Goal: Task Accomplishment & Management: Manage account settings

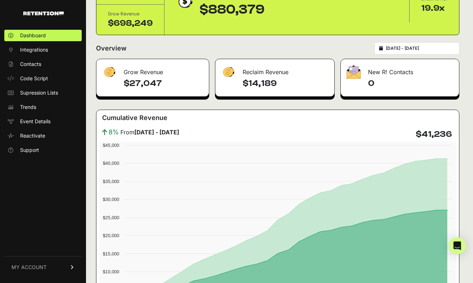
scroll to position [74, 0]
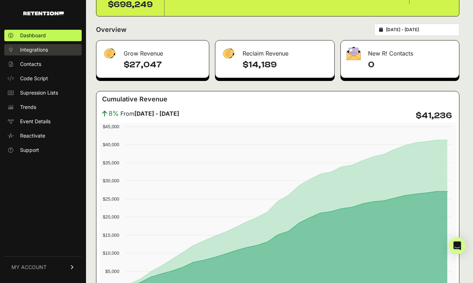
click at [37, 52] on span "Integrations" at bounding box center [34, 49] width 28 height 7
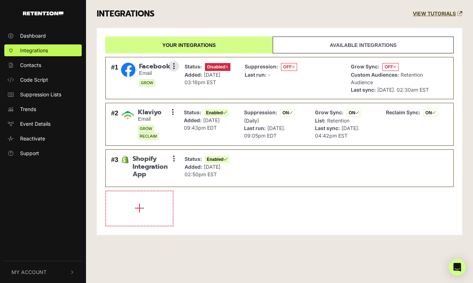
click at [129, 68] on img at bounding box center [128, 70] width 14 height 14
click at [153, 65] on span "Facebook" at bounding box center [154, 67] width 31 height 8
click at [390, 67] on span "OFF" at bounding box center [391, 67] width 16 height 8
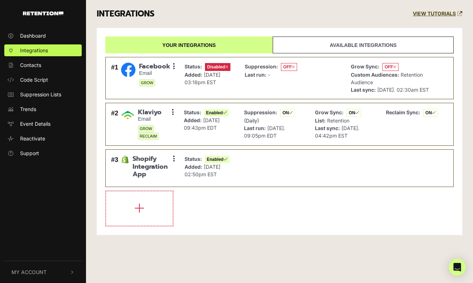
click at [362, 45] on link "Available integrations" at bounding box center [363, 45] width 181 height 17
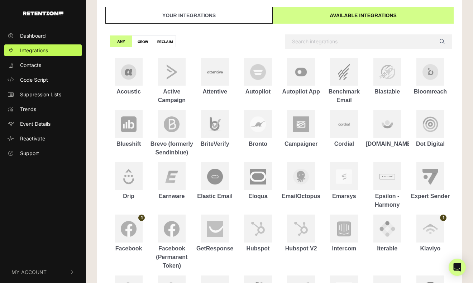
scroll to position [36, 0]
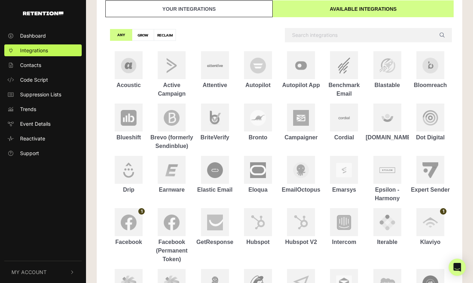
click at [186, 8] on link "Your integrations" at bounding box center [188, 8] width 167 height 17
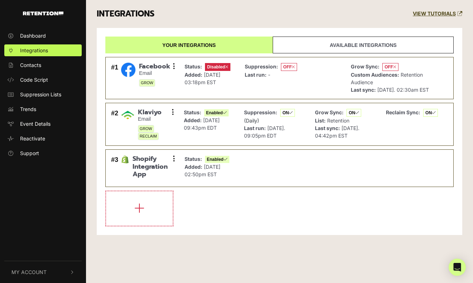
scroll to position [0, 0]
click at [175, 67] on button at bounding box center [174, 66] width 11 height 11
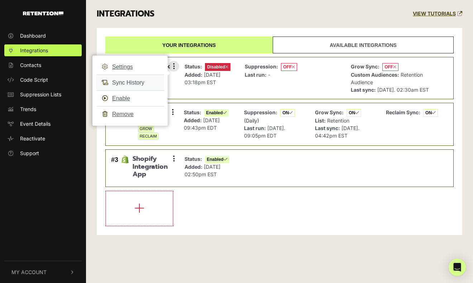
click at [127, 81] on link "Sync History" at bounding box center [130, 83] width 68 height 16
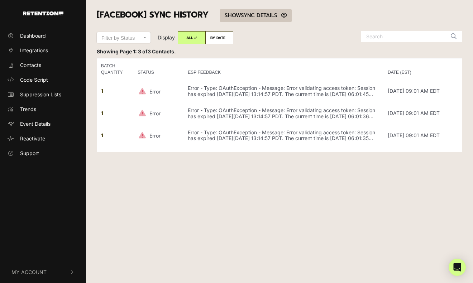
click at [251, 16] on link "SHOW HIDE SYNC DETAILS" at bounding box center [256, 15] width 72 height 13
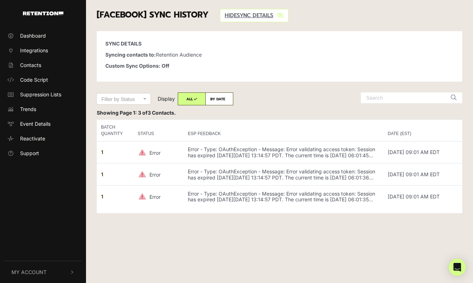
click at [176, 11] on span "[Facebook] SYNC HISTORY" at bounding box center [153, 15] width 112 height 13
click at [37, 47] on span "Integrations" at bounding box center [34, 51] width 28 height 8
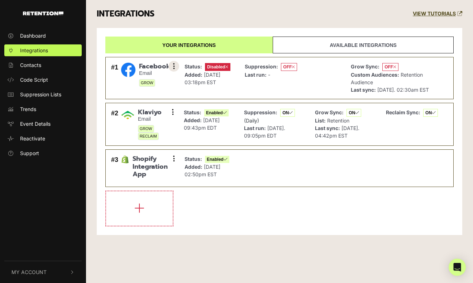
click at [172, 67] on button at bounding box center [174, 66] width 11 height 11
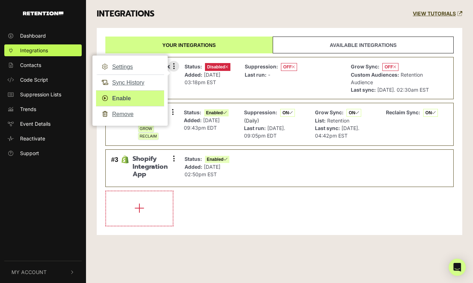
click at [141, 97] on link "Enable" at bounding box center [130, 98] width 68 height 16
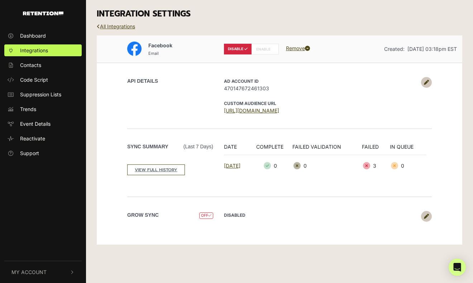
click at [259, 86] on span "470147672461303" at bounding box center [321, 89] width 194 height 8
click at [207, 214] on span "OFF" at bounding box center [206, 216] width 14 height 7
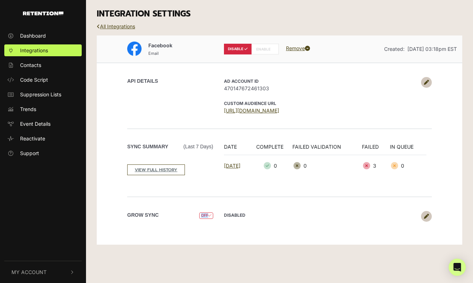
click at [207, 214] on span "OFF" at bounding box center [206, 216] width 14 height 7
click at [427, 84] on icon at bounding box center [426, 82] width 5 height 5
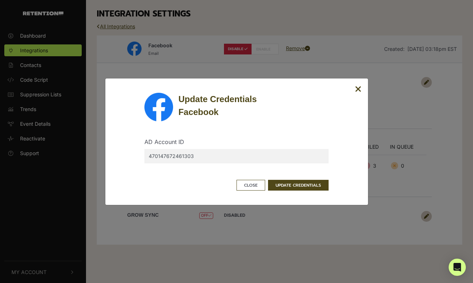
click at [416, 119] on div "Update Credentials Facebook AD Account ID 470147672461303 Close UPDATE CREDENTI…" at bounding box center [236, 141] width 473 height 283
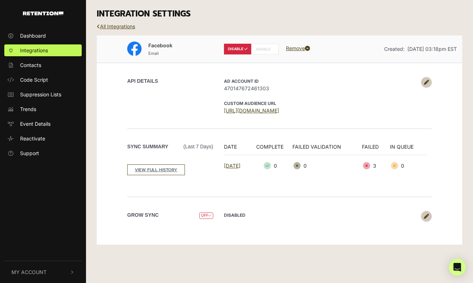
click at [266, 49] on label "ENABLE" at bounding box center [265, 49] width 28 height 11
click at [262, 47] on label "ENABLE" at bounding box center [265, 49] width 28 height 11
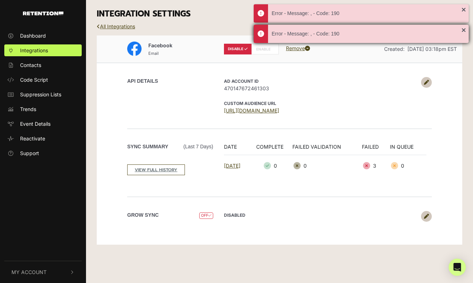
click at [327, 34] on div "Error - Message: , - Code: 190" at bounding box center [367, 34] width 190 height 8
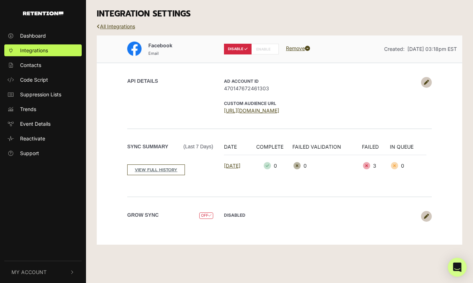
click at [460, 270] on icon "Open Intercom Messenger" at bounding box center [457, 267] width 8 height 9
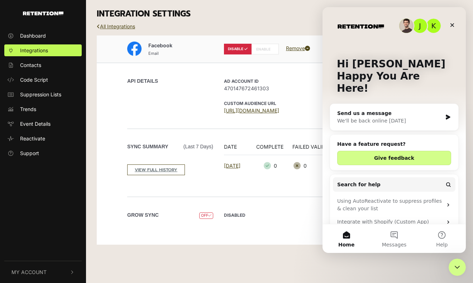
click at [276, 242] on div "Facebook Email DISABLE ENABLE Remove Created: [DATE] 03:18pm EST API DETAILS AD…" at bounding box center [280, 140] width 366 height 210
click at [454, 22] on icon "Close" at bounding box center [453, 25] width 6 height 6
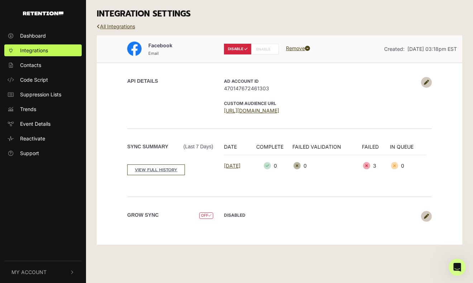
click at [263, 52] on label "ENABLE" at bounding box center [265, 49] width 28 height 11
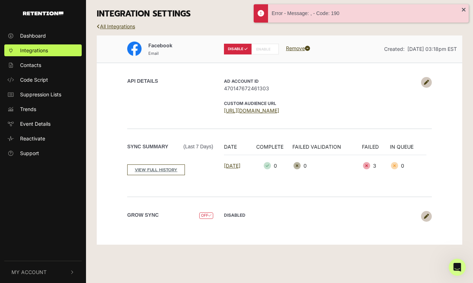
click at [205, 216] on span "OFF" at bounding box center [206, 216] width 14 height 7
drag, startPoint x: 205, startPoint y: 216, endPoint x: 285, endPoint y: 219, distance: 79.7
click at [205, 216] on span "OFF" at bounding box center [206, 216] width 14 height 7
click at [427, 219] on link at bounding box center [426, 216] width 11 height 11
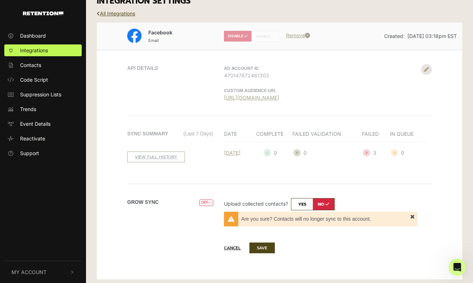
scroll to position [13, 0]
click at [303, 205] on input "checkbox" at bounding box center [313, 205] width 44 height 12
checkbox input "true"
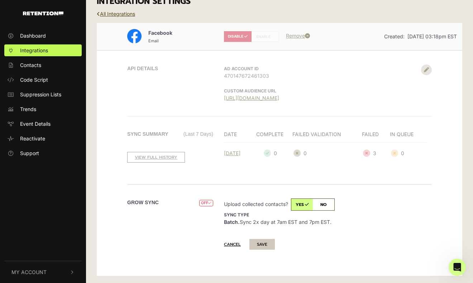
click at [257, 249] on button "SAVE" at bounding box center [262, 244] width 25 height 11
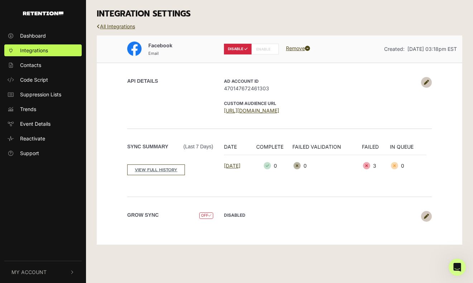
scroll to position [0, 0]
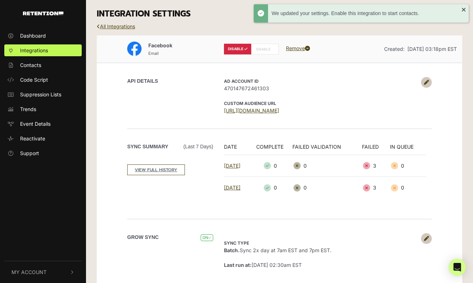
click at [263, 49] on label "ENABLE" at bounding box center [265, 49] width 28 height 11
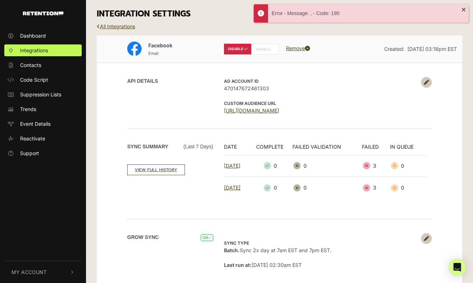
click at [261, 48] on label "ENABLE" at bounding box center [265, 49] width 28 height 11
click at [458, 263] on div "Open Intercom Messenger" at bounding box center [457, 267] width 19 height 19
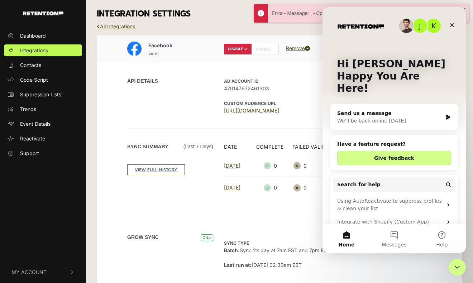
click at [399, 117] on div "We'll be back online [DATE]" at bounding box center [389, 121] width 105 height 8
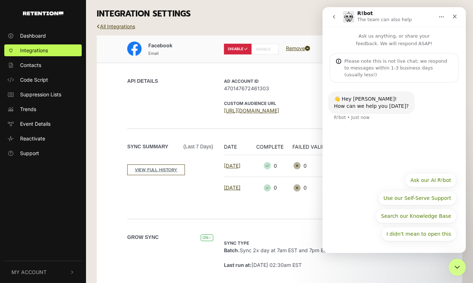
scroll to position [0, 0]
click at [350, 187] on div "I didn't mean to open this Ask our AI R!bot Use our Self-Serve Support Search o…" at bounding box center [394, 209] width 125 height 72
click at [436, 226] on div "I didn't mean to open this Ask our AI R!bot Use our Self-Serve Support Search o…" at bounding box center [394, 209] width 125 height 72
click at [335, 20] on button "go back" at bounding box center [334, 17] width 14 height 14
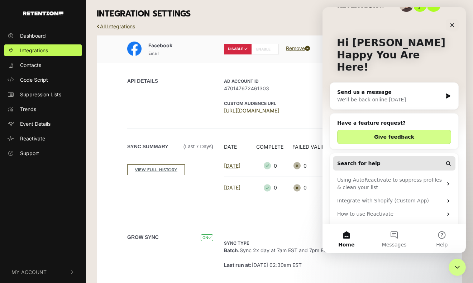
scroll to position [26, 0]
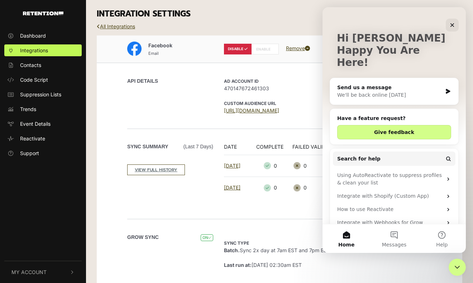
click at [284, 92] on span "470147672461303" at bounding box center [321, 89] width 194 height 8
click at [397, 232] on button "Messages" at bounding box center [394, 238] width 48 height 29
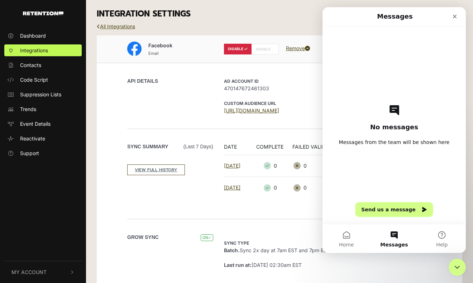
click at [402, 211] on button "Send us a message" at bounding box center [394, 210] width 77 height 14
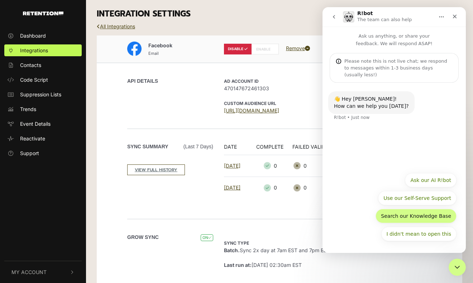
click at [429, 216] on button "Search our Knowledge Base" at bounding box center [416, 216] width 81 height 14
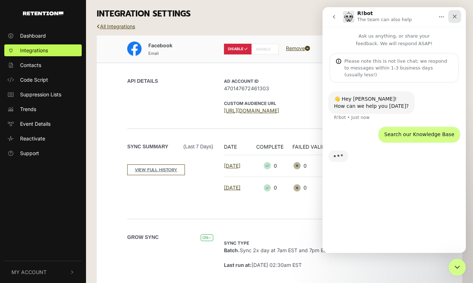
click at [454, 16] on icon "Close" at bounding box center [455, 17] width 6 height 6
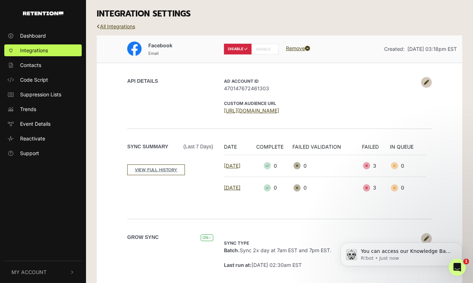
scroll to position [0, 0]
click at [264, 48] on label "ENABLE" at bounding box center [265, 49] width 28 height 11
click at [262, 46] on label "ENABLE" at bounding box center [265, 49] width 28 height 11
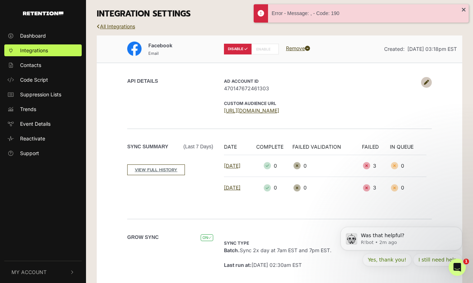
click at [118, 29] on link "All Integrations" at bounding box center [116, 26] width 38 height 6
